Goal: Use online tool/utility: Use online tool/utility

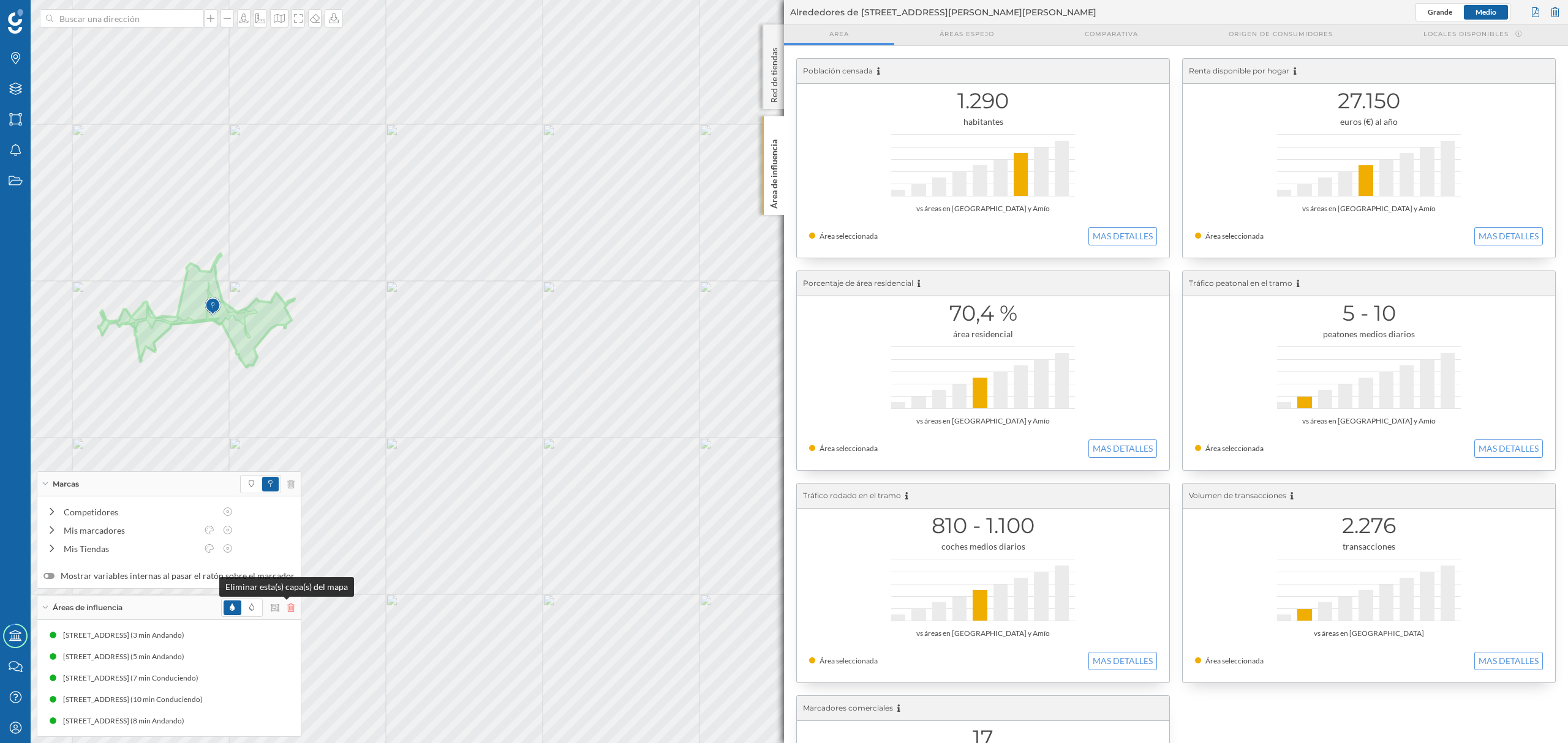
click at [287, 610] on icon at bounding box center [291, 608] width 7 height 9
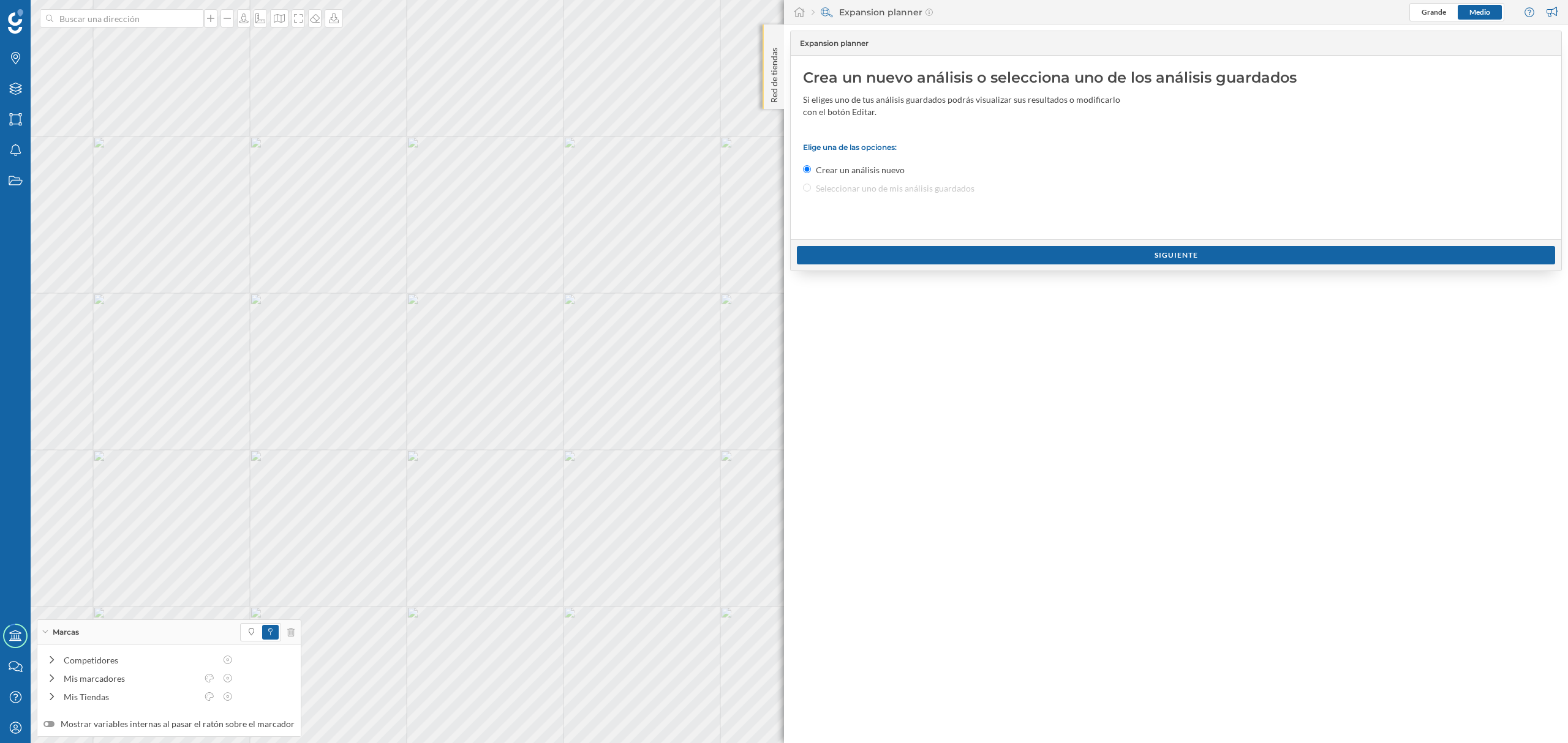
click at [780, 91] on div "Red de tiendas" at bounding box center [773, 66] width 22 height 85
click at [779, 108] on div "Red de tiendas" at bounding box center [773, 66] width 22 height 85
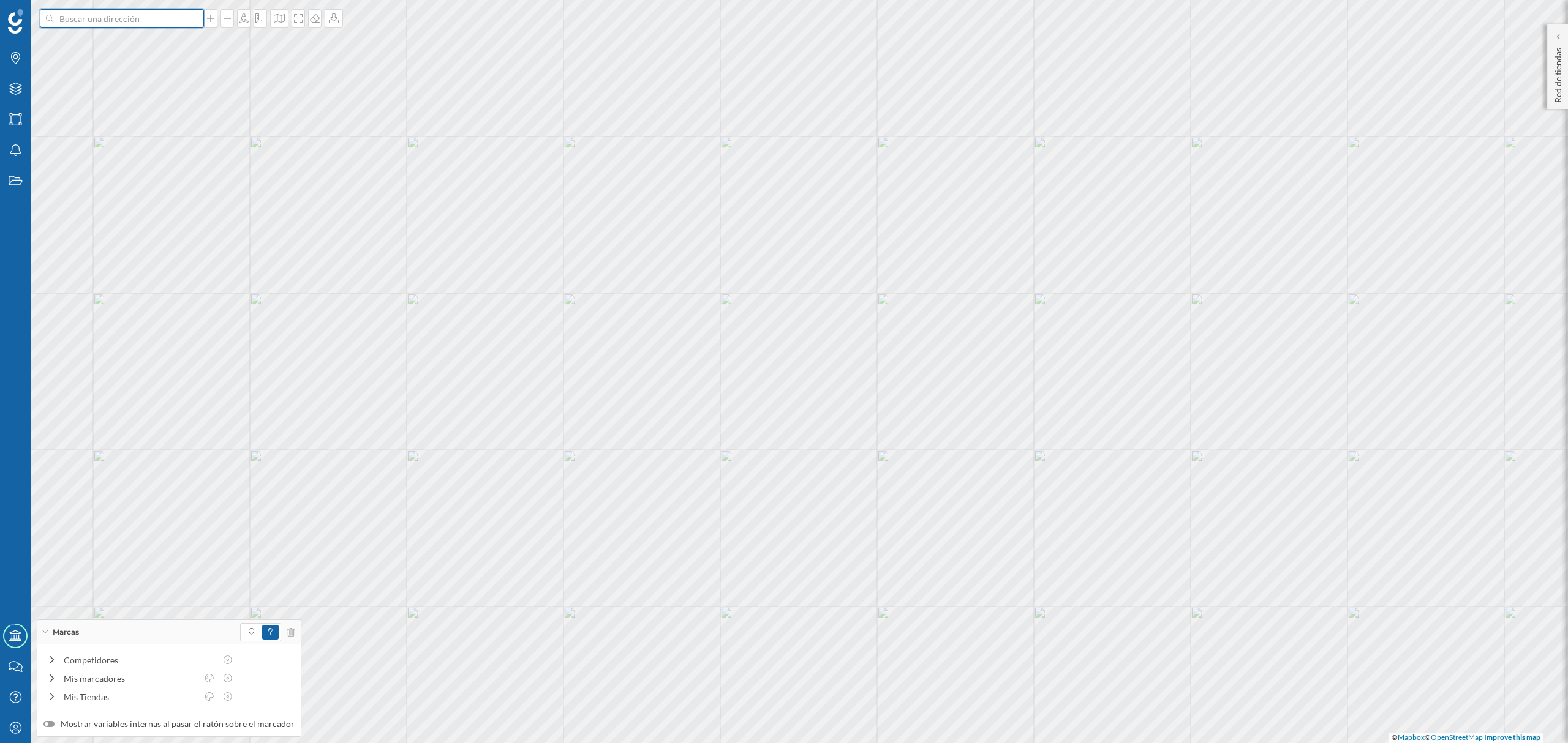
click at [160, 24] on input at bounding box center [121, 18] width 137 height 18
paste input "Ctra. Estación, 38, 09400 [PERSON_NAME], [PERSON_NAME]"
type input "Ctra. Estación, 38, 09400 [PERSON_NAME], [PERSON_NAME]"
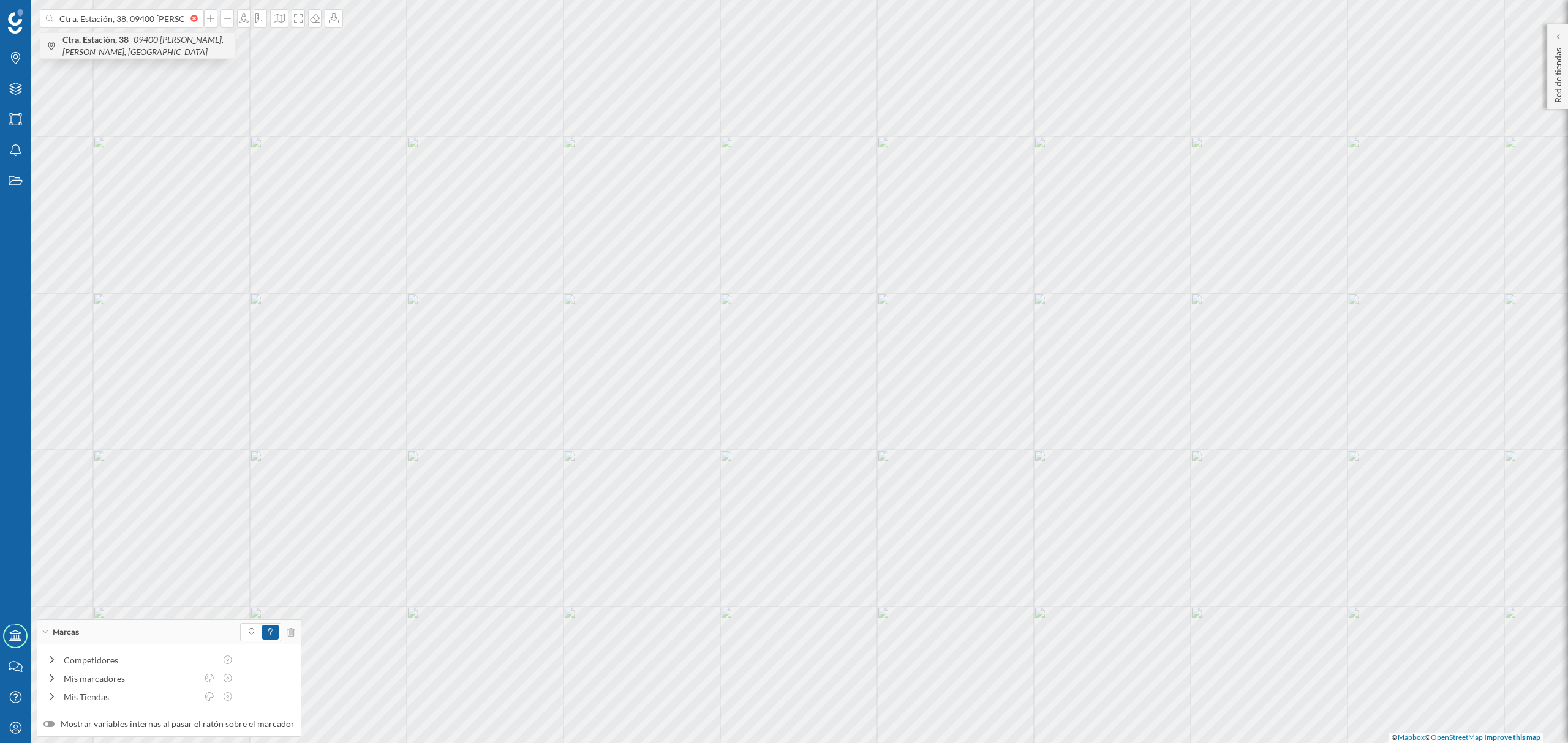
click at [154, 57] on span "Ctra. Estación, 38 09400 [PERSON_NAME], [PERSON_NAME], [GEOGRAPHIC_DATA]" at bounding box center [146, 46] width 167 height 24
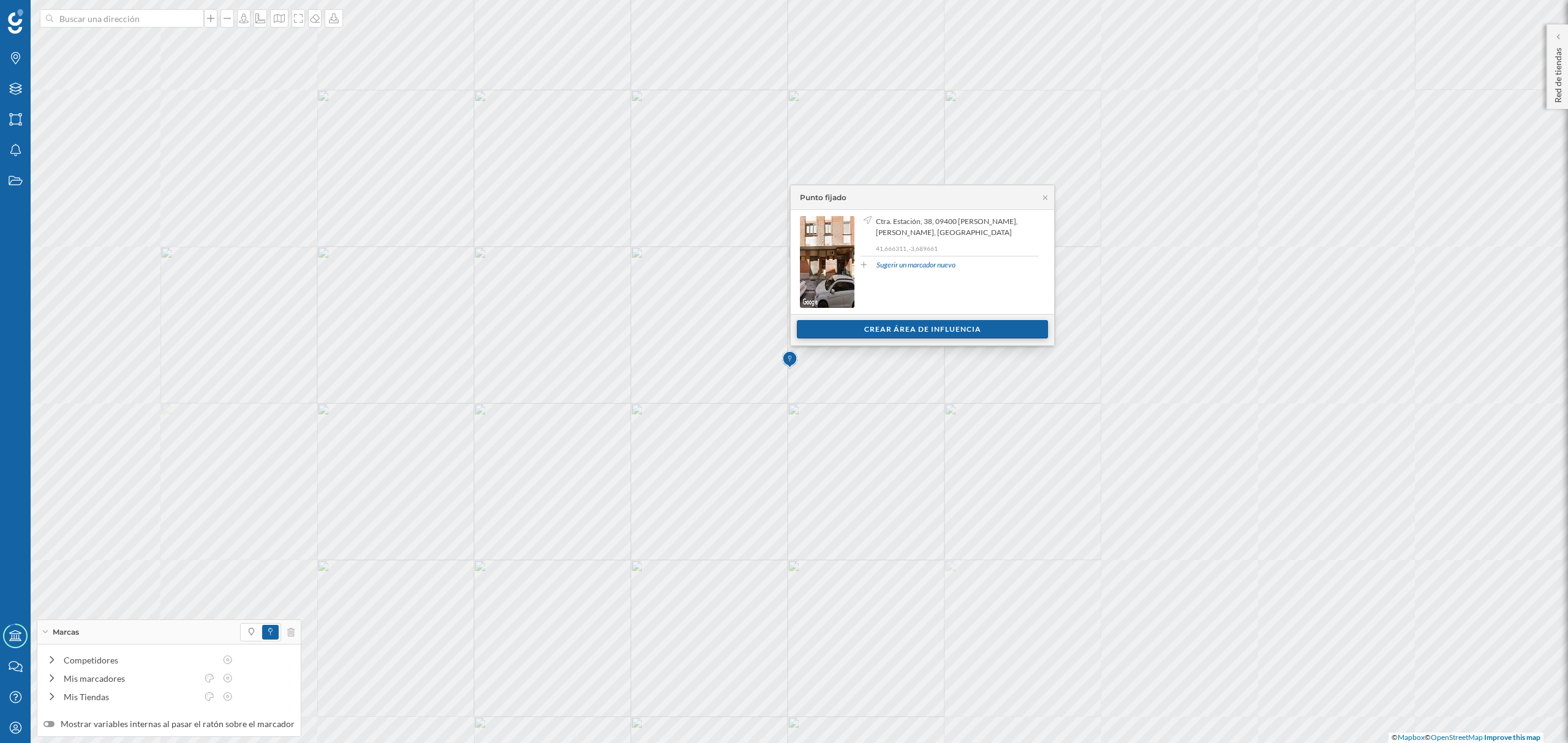
click at [864, 327] on div "Crear área de influencia" at bounding box center [922, 329] width 251 height 18
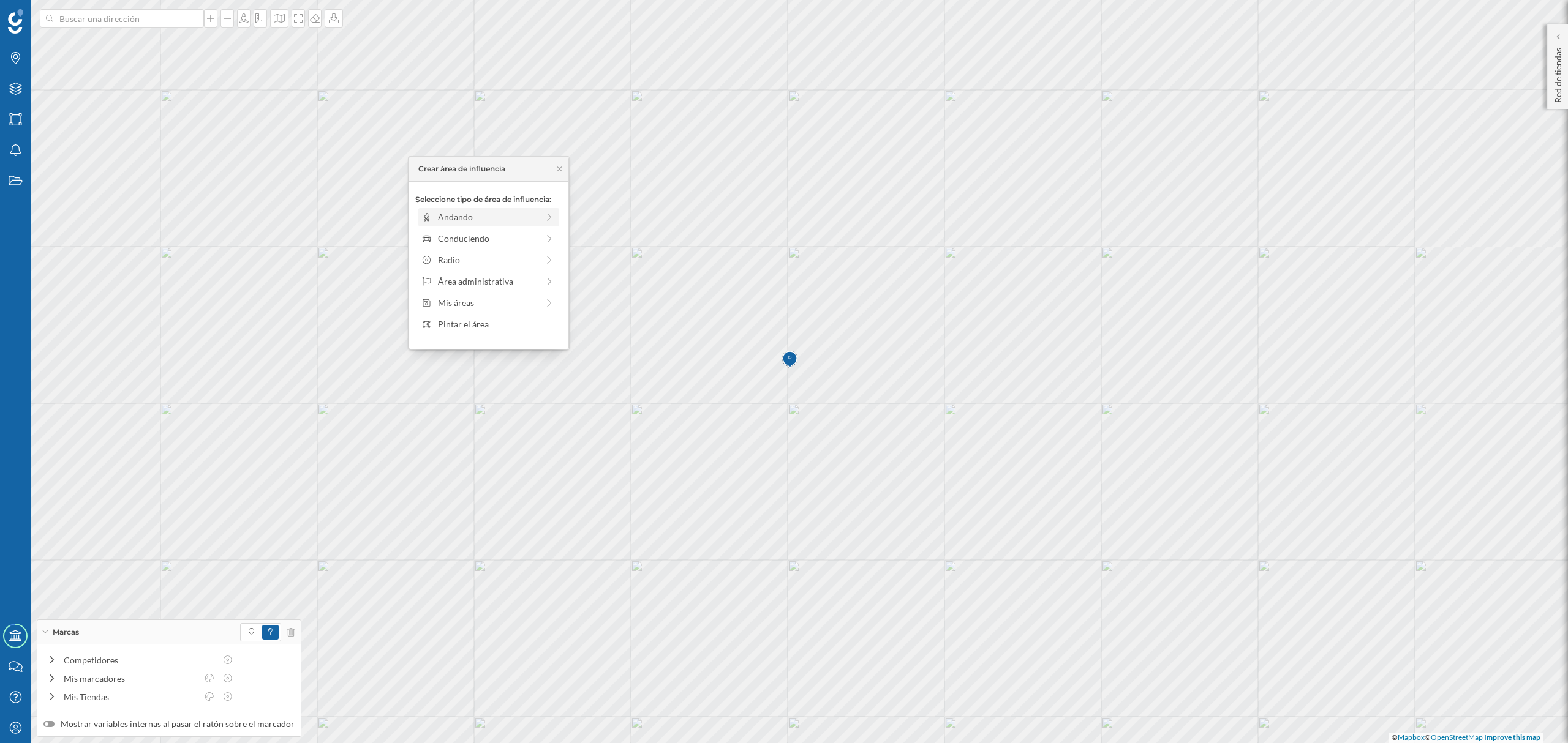
click at [517, 218] on div "Andando" at bounding box center [488, 216] width 99 height 13
click at [477, 302] on div "Crear área de influencia" at bounding box center [489, 304] width 147 height 18
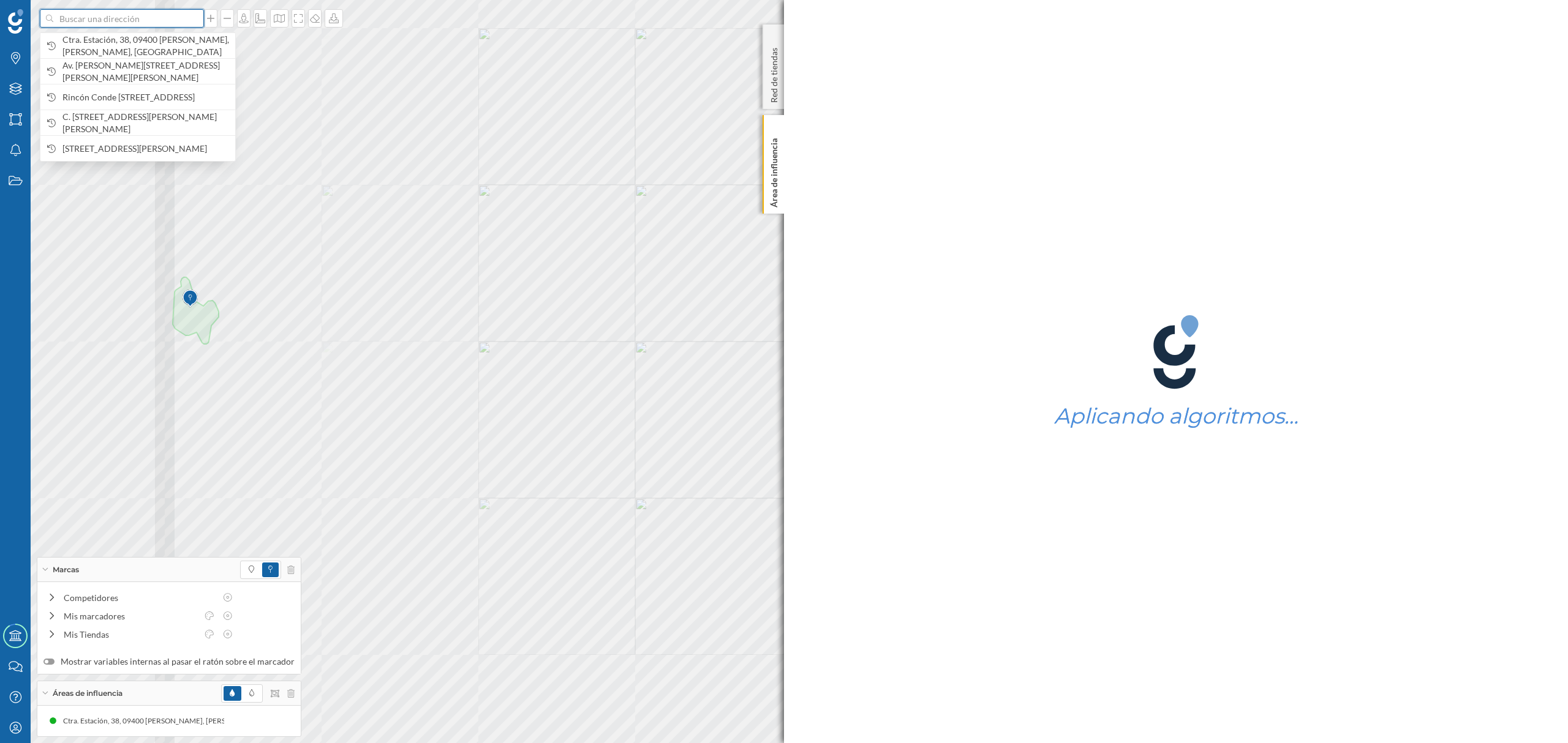
click at [123, 24] on input at bounding box center [121, 18] width 137 height 18
click at [140, 44] on span "Ctra. Estación, 38, 09400 [PERSON_NAME], [PERSON_NAME], [GEOGRAPHIC_DATA]" at bounding box center [146, 46] width 167 height 24
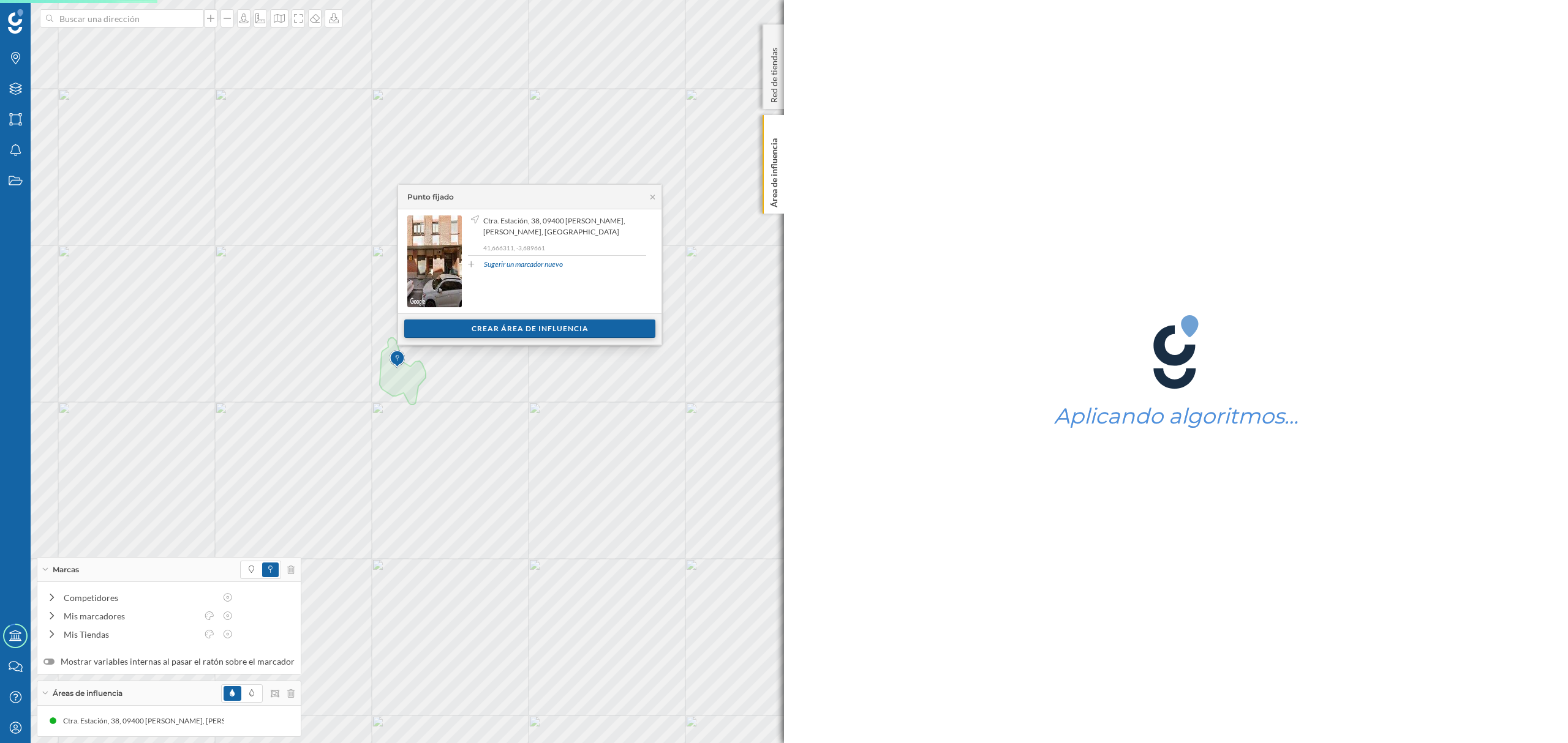
click at [477, 324] on div "Crear área de influencia" at bounding box center [530, 328] width 251 height 18
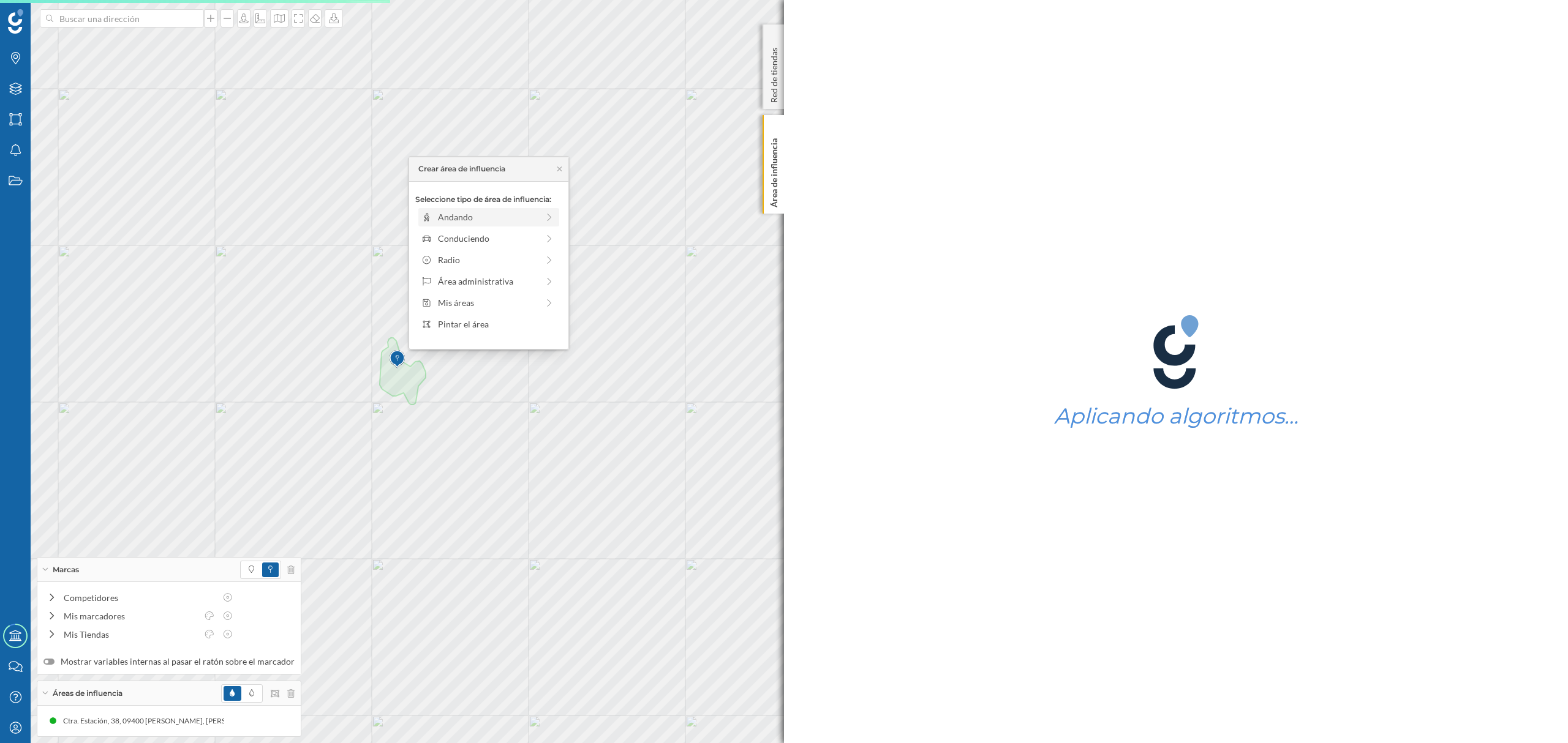
click at [455, 222] on div "Andando" at bounding box center [488, 216] width 99 height 13
drag, startPoint x: 436, startPoint y: 236, endPoint x: 447, endPoint y: 237, distance: 11.0
click at [447, 237] on div "5 min." at bounding box center [447, 234] width 12 height 12
click at [459, 311] on div "Crear área de influencia" at bounding box center [489, 304] width 147 height 18
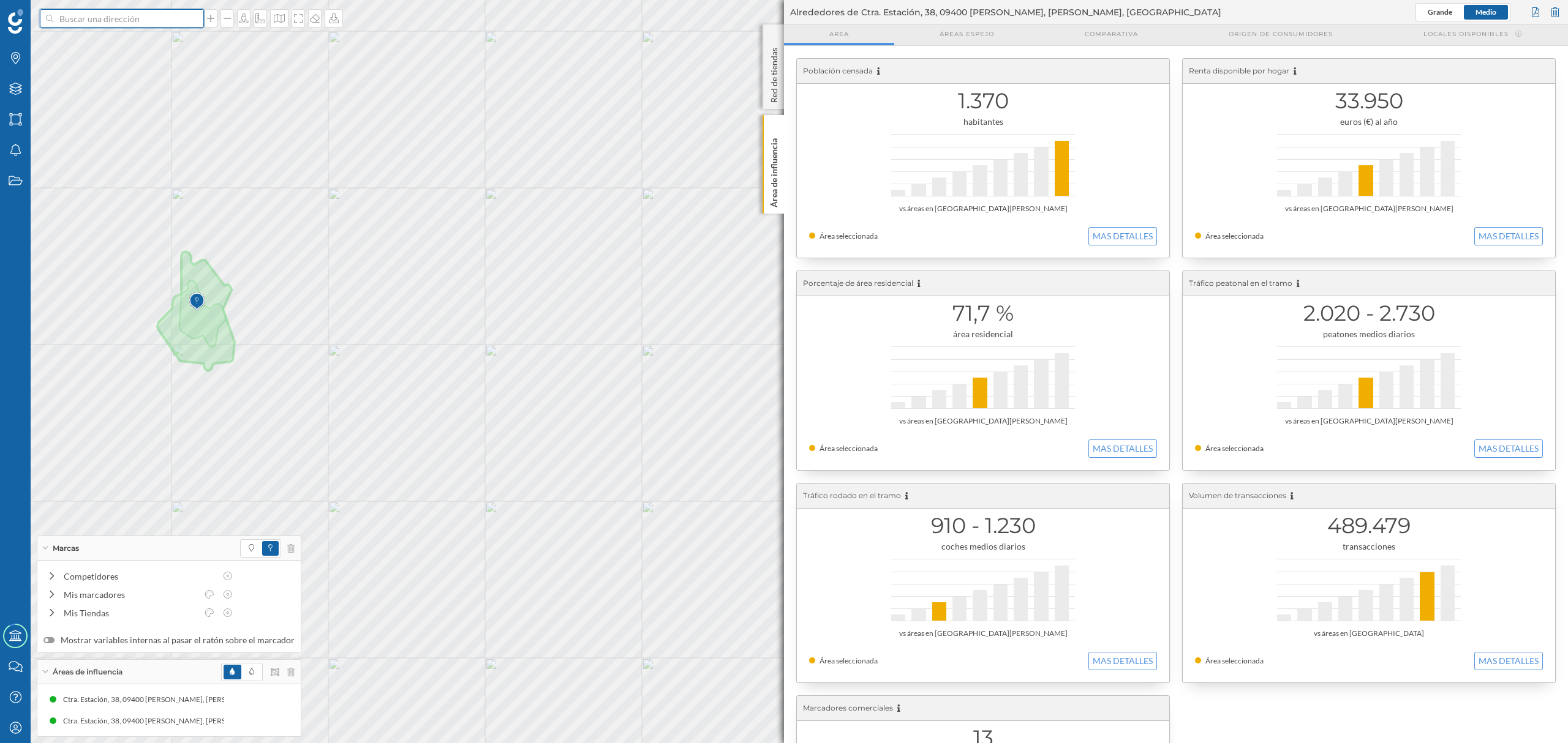
click at [128, 25] on input at bounding box center [121, 18] width 137 height 18
click at [126, 49] on span "Ctra. Estación, 38, 09400 [PERSON_NAME], [PERSON_NAME], [GEOGRAPHIC_DATA]" at bounding box center [146, 46] width 167 height 24
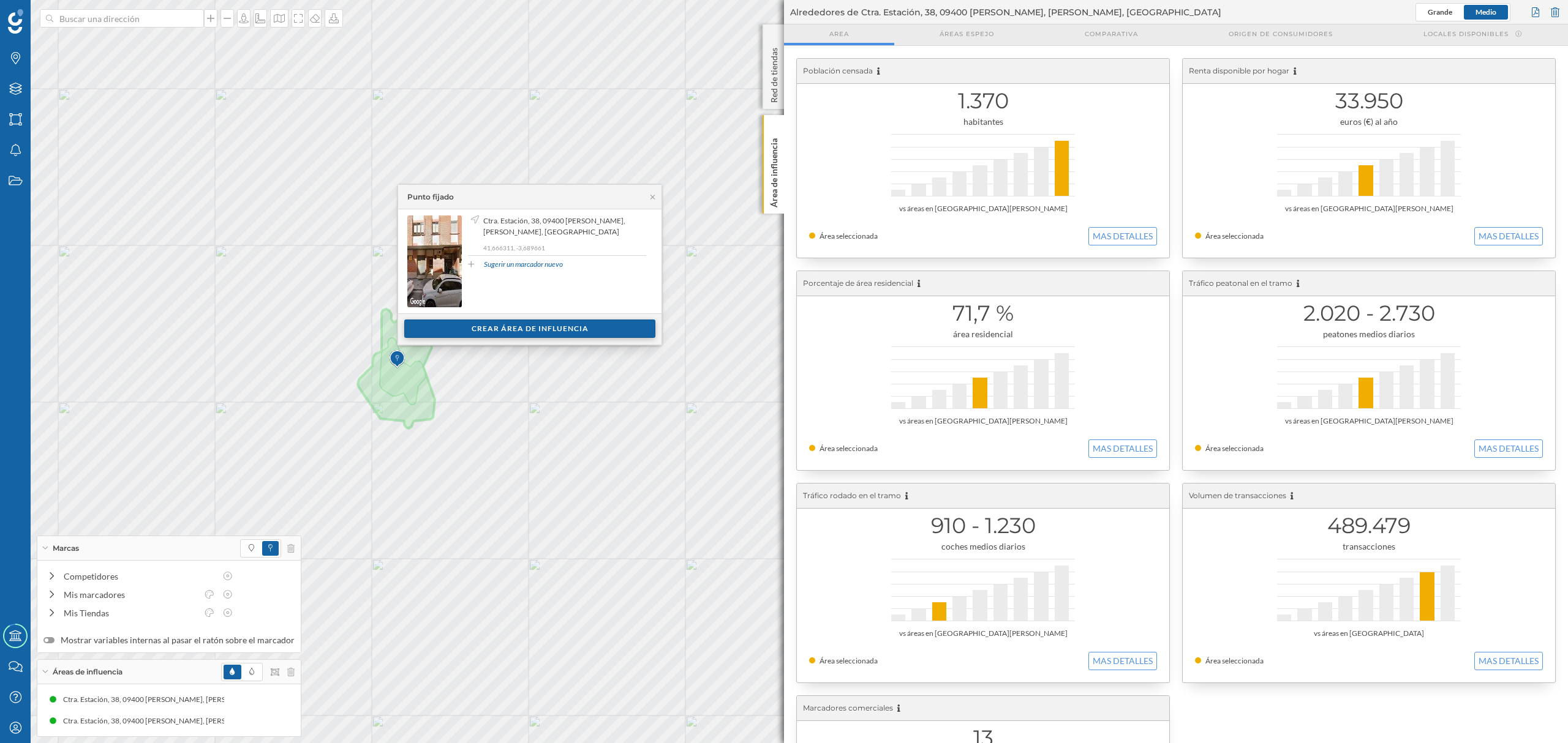
click at [480, 331] on div "Crear área de influencia" at bounding box center [530, 328] width 251 height 18
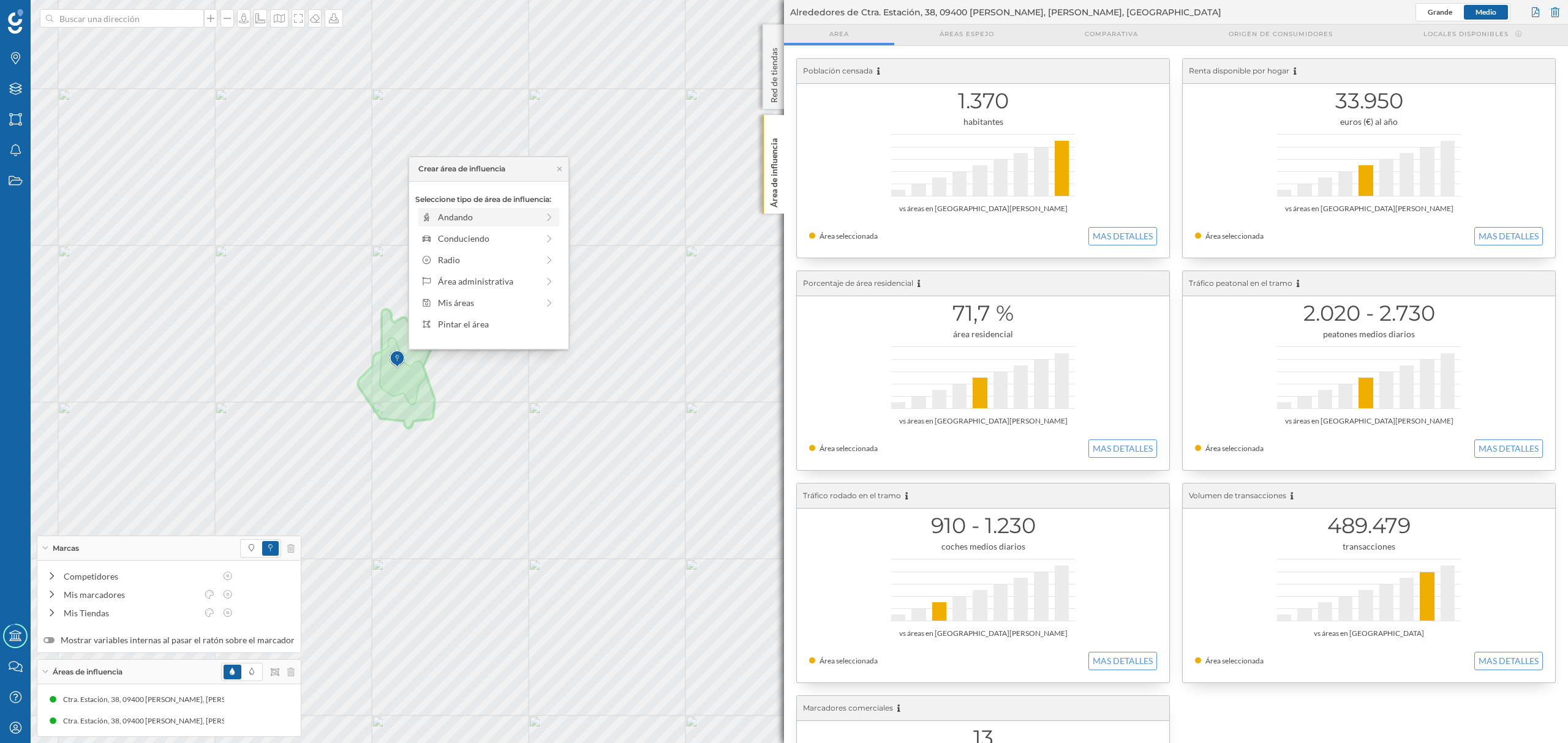
click at [465, 209] on div "Andando" at bounding box center [488, 217] width 140 height 18
drag, startPoint x: 435, startPoint y: 239, endPoint x: 476, endPoint y: 239, distance: 41.0
click at [476, 239] on div at bounding box center [476, 234] width 12 height 12
click at [476, 301] on div "Crear área de influencia" at bounding box center [489, 304] width 147 height 18
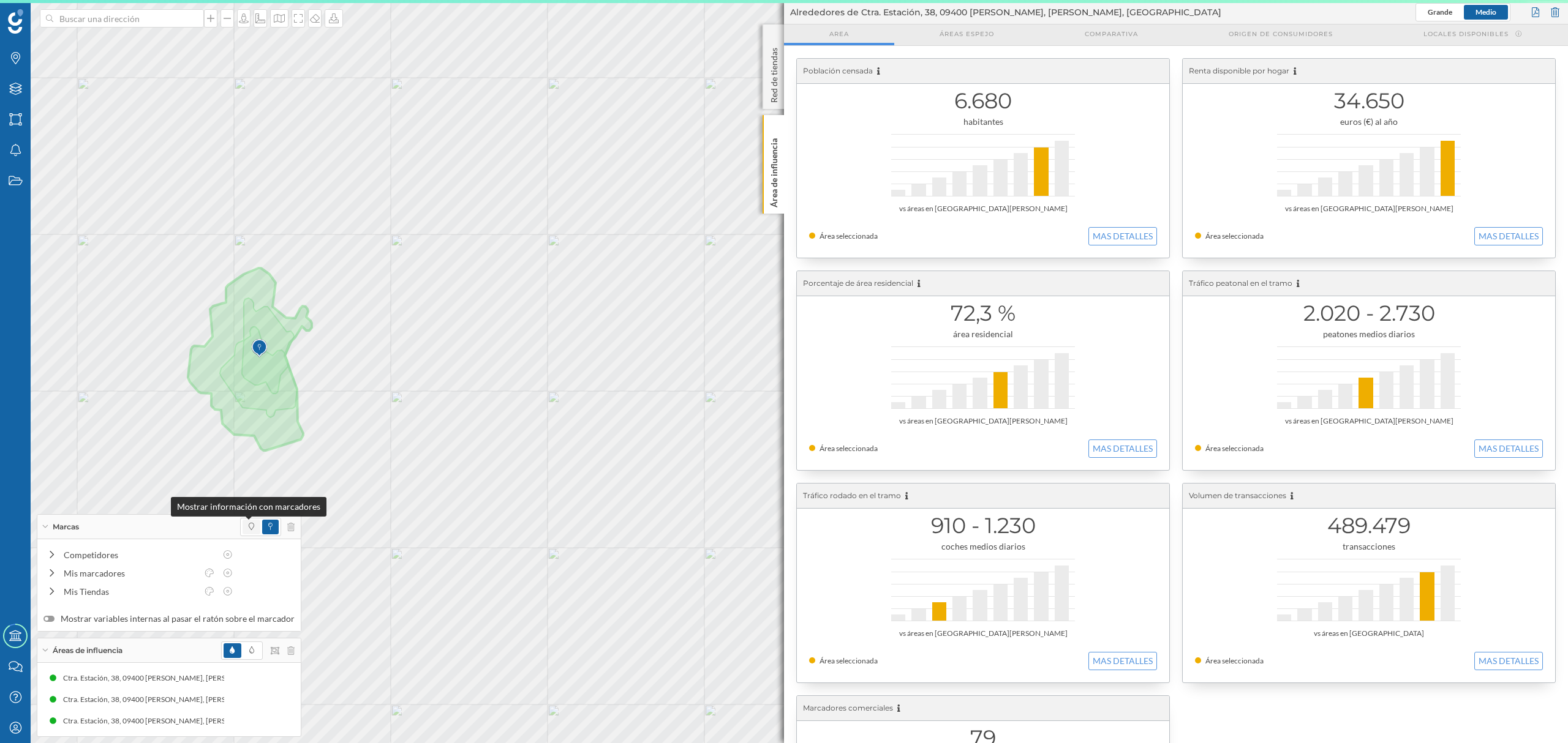
click at [249, 529] on icon at bounding box center [251, 526] width 5 height 7
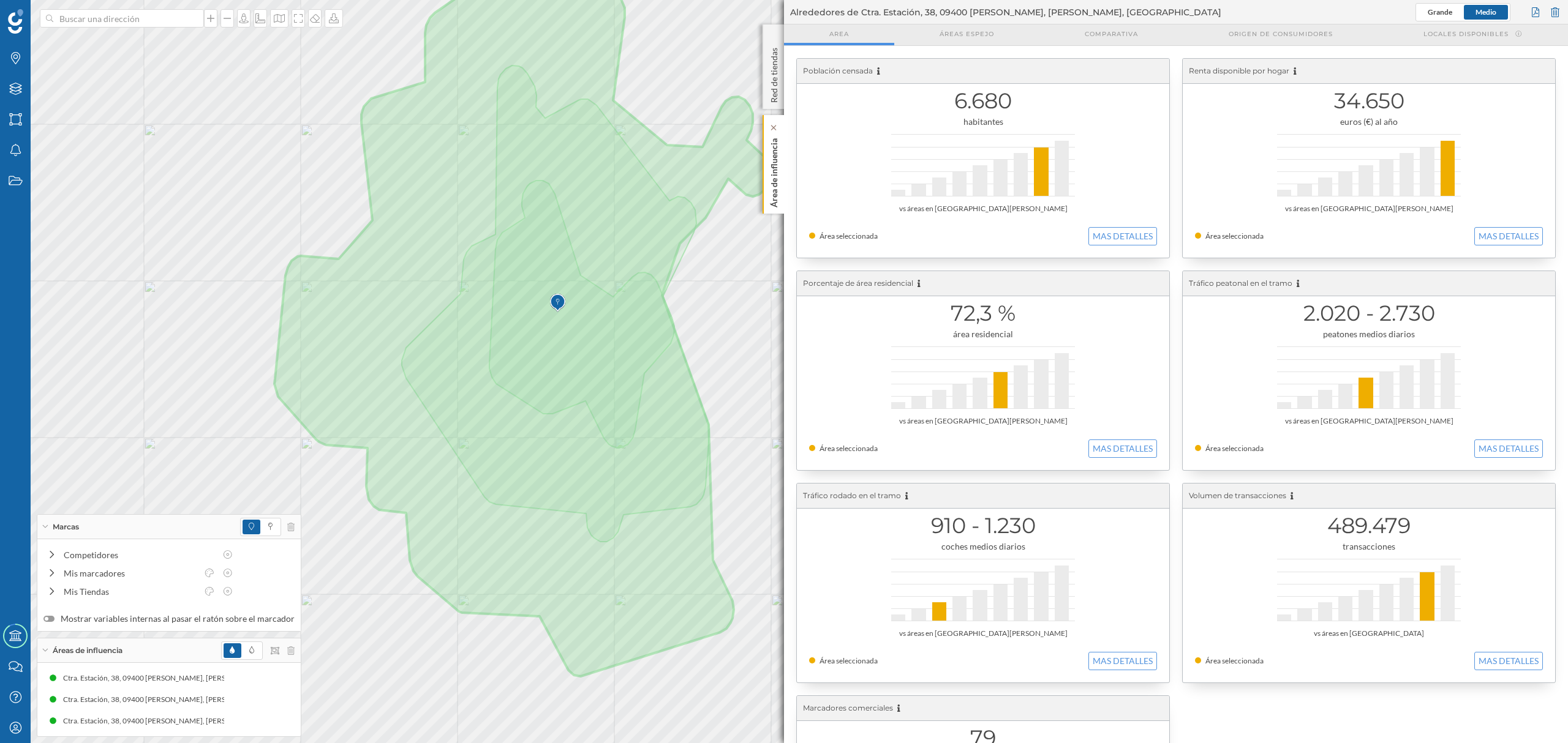
click at [774, 203] on p "Área de influencia" at bounding box center [774, 170] width 12 height 74
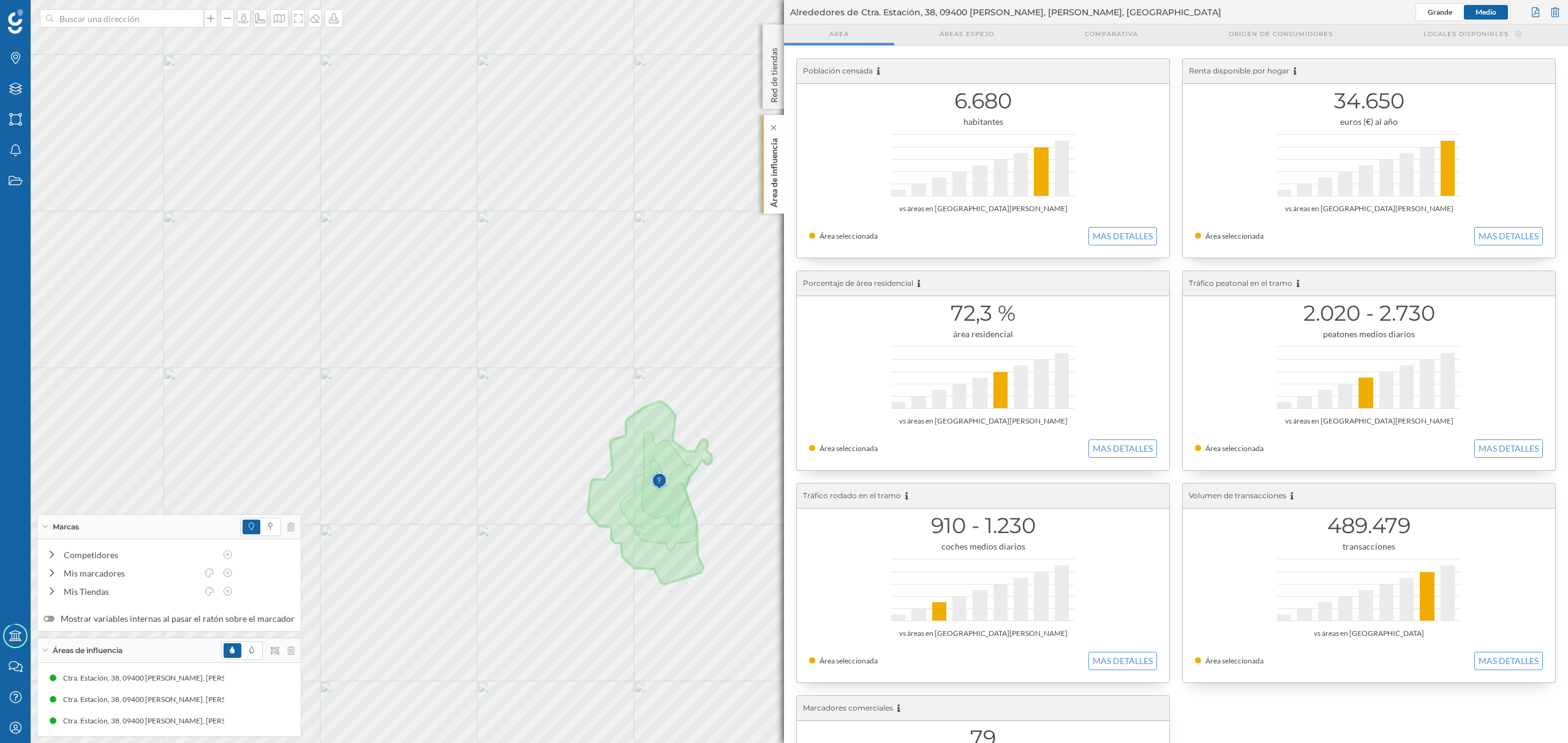
click at [768, 180] on p "Área de influencia" at bounding box center [774, 170] width 12 height 74
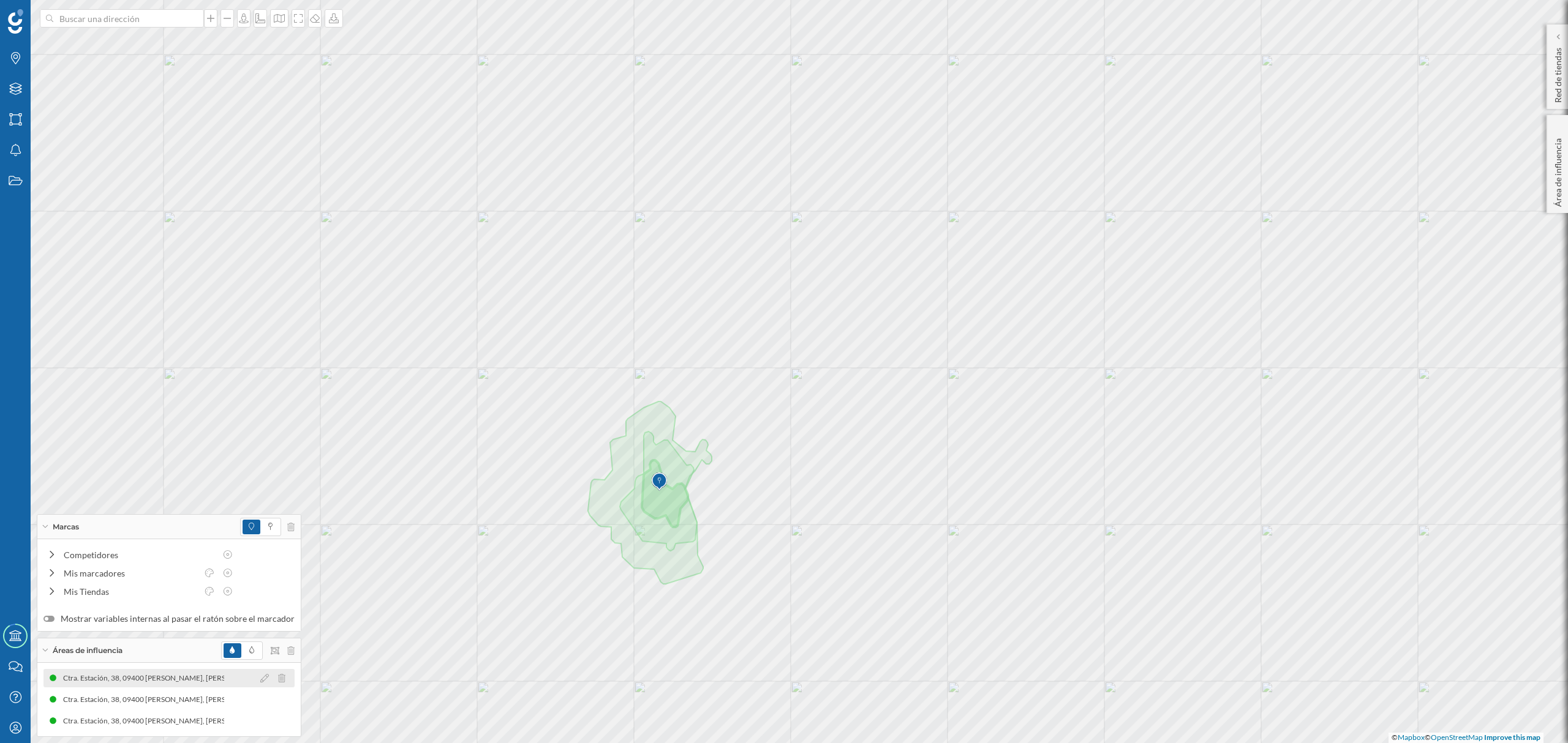
click at [140, 677] on div "Ctra. Estación, 38, 09400 [PERSON_NAME], [PERSON_NAME], [GEOGRAPHIC_DATA] (3 mi…" at bounding box center [222, 678] width 339 height 12
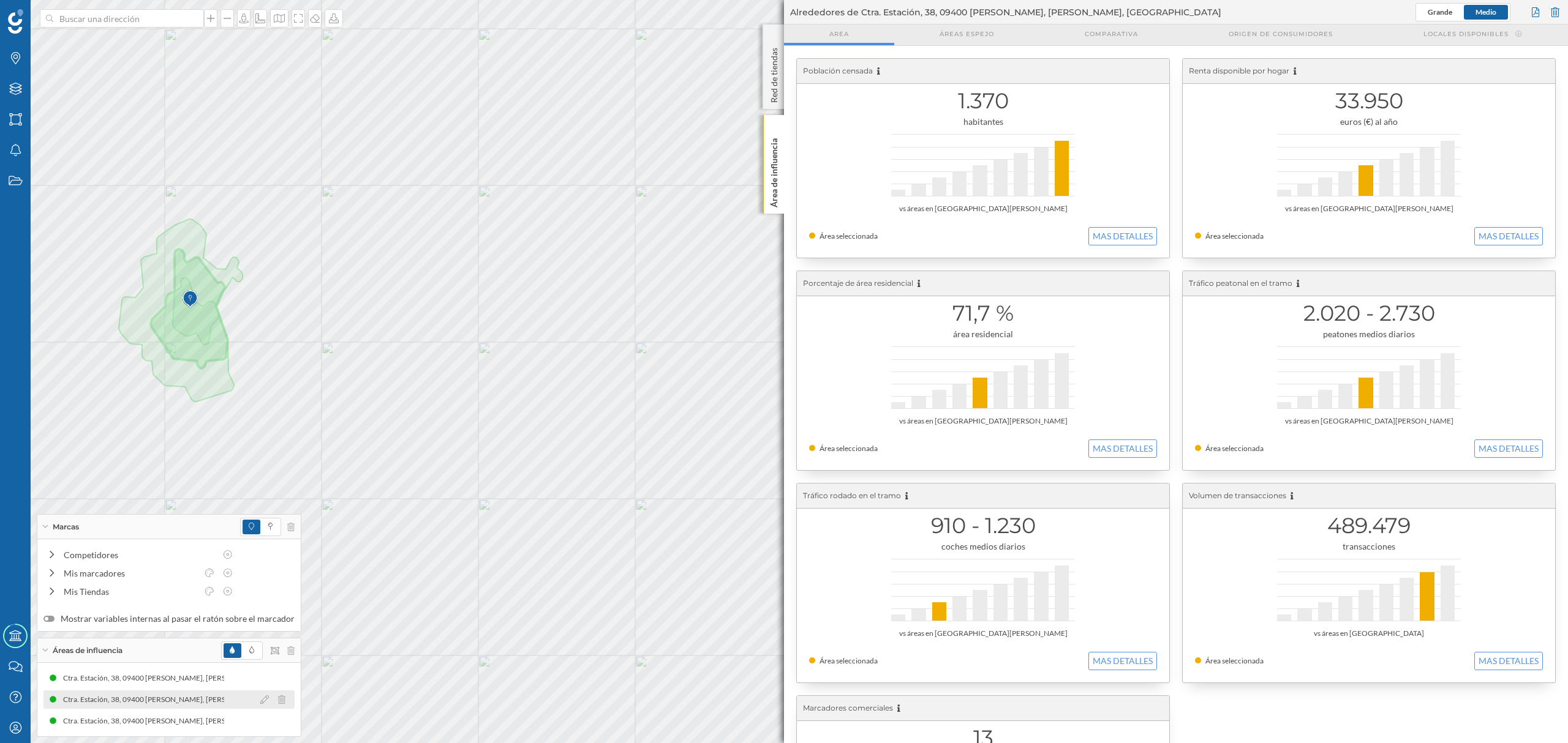
click at [172, 693] on div "Ctra. Estación, 38, 09400 [PERSON_NAME], [PERSON_NAME], [GEOGRAPHIC_DATA] (5 mi…" at bounding box center [219, 699] width 339 height 12
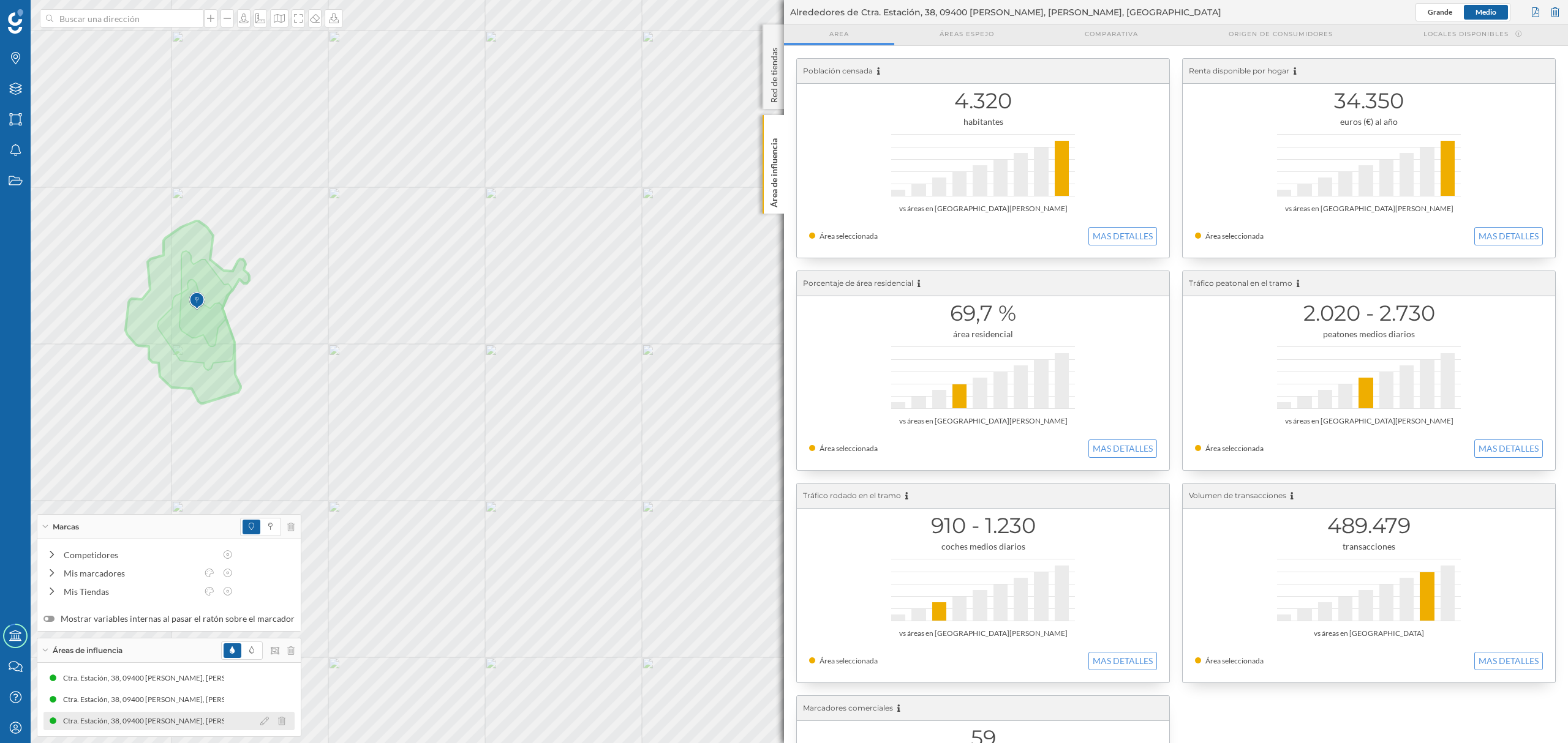
click at [197, 726] on div "Ctra. Estación, 38, 09400 [PERSON_NAME], [PERSON_NAME], [GEOGRAPHIC_DATA] (8 mi…" at bounding box center [229, 721] width 339 height 12
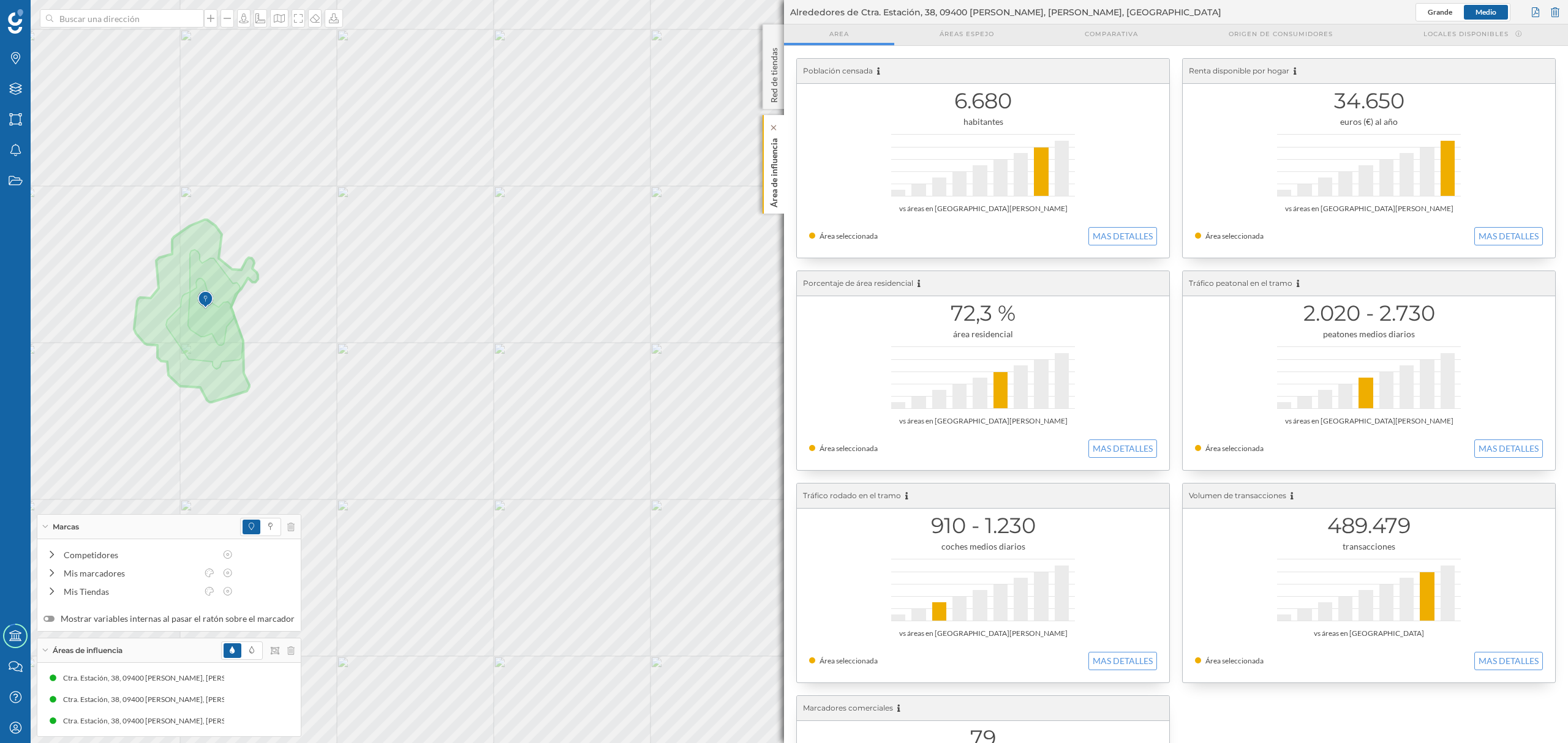
click at [768, 202] on p "Área de influencia" at bounding box center [774, 170] width 12 height 74
